Goal: Complete application form: Complete application form

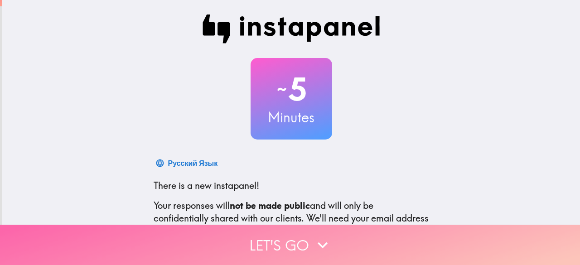
click at [295, 232] on button "Let's go" at bounding box center [290, 245] width 580 height 40
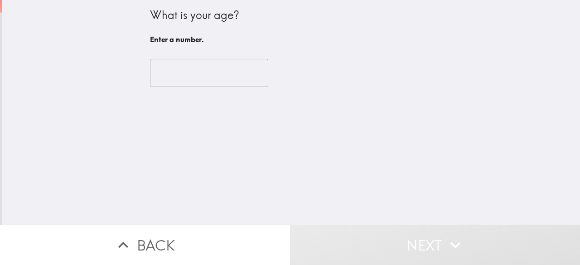
click at [180, 66] on input "number" at bounding box center [209, 73] width 118 height 28
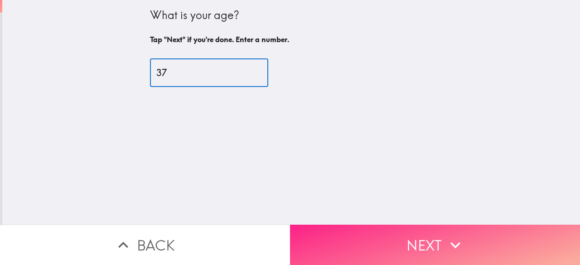
type input "37"
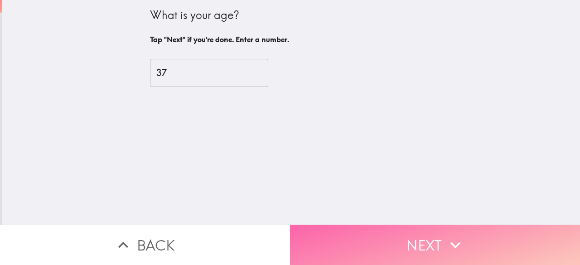
click at [441, 242] on button "Next" at bounding box center [435, 245] width 290 height 40
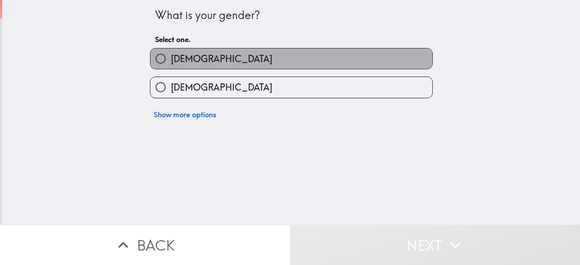
click at [240, 53] on label "[DEMOGRAPHIC_DATA]" at bounding box center [291, 58] width 282 height 20
click at [171, 53] on input "[DEMOGRAPHIC_DATA]" at bounding box center [160, 58] width 20 height 20
radio input "true"
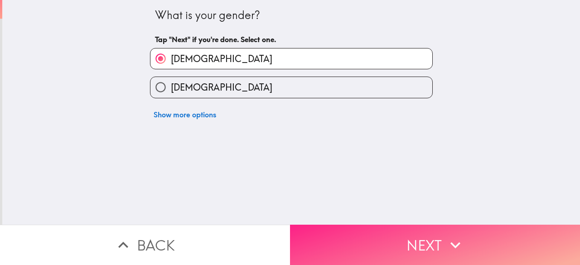
click at [402, 239] on button "Next" at bounding box center [435, 245] width 290 height 40
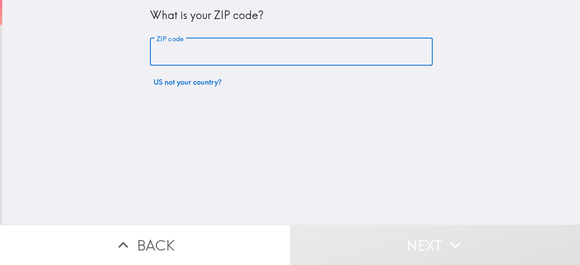
click at [192, 56] on input "ZIP code" at bounding box center [291, 52] width 283 height 28
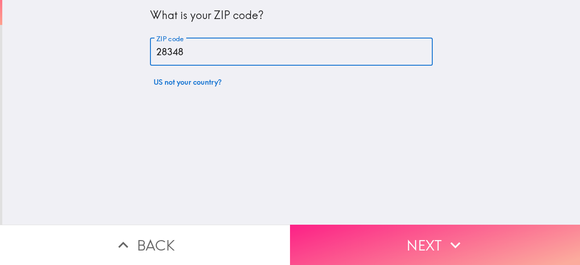
type input "28348"
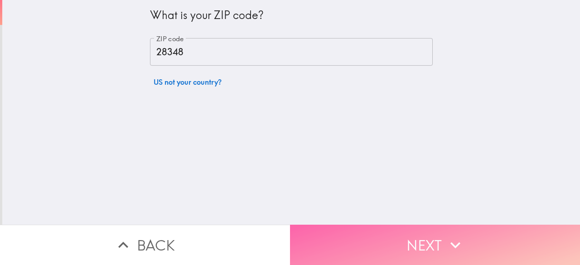
click at [391, 229] on button "Next" at bounding box center [435, 245] width 290 height 40
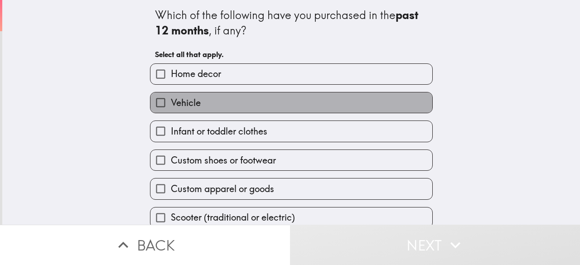
click at [179, 97] on span "Vehicle" at bounding box center [186, 103] width 30 height 13
click at [171, 97] on input "Vehicle" at bounding box center [160, 102] width 20 height 20
checkbox input "true"
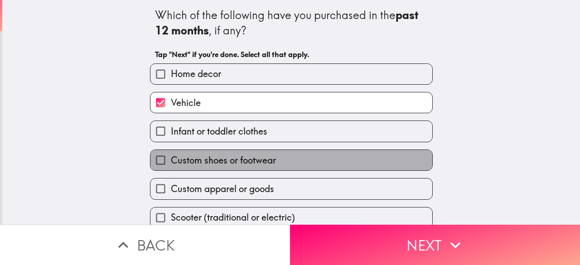
click at [224, 154] on label "Custom shoes or footwear" at bounding box center [291, 160] width 282 height 20
click at [171, 154] on input "Custom shoes or footwear" at bounding box center [160, 160] width 20 height 20
checkbox input "true"
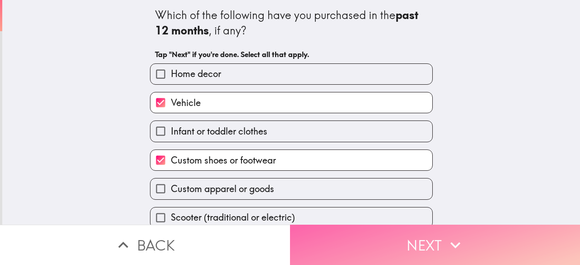
click at [383, 232] on button "Next" at bounding box center [435, 245] width 290 height 40
